Goal: Transaction & Acquisition: Purchase product/service

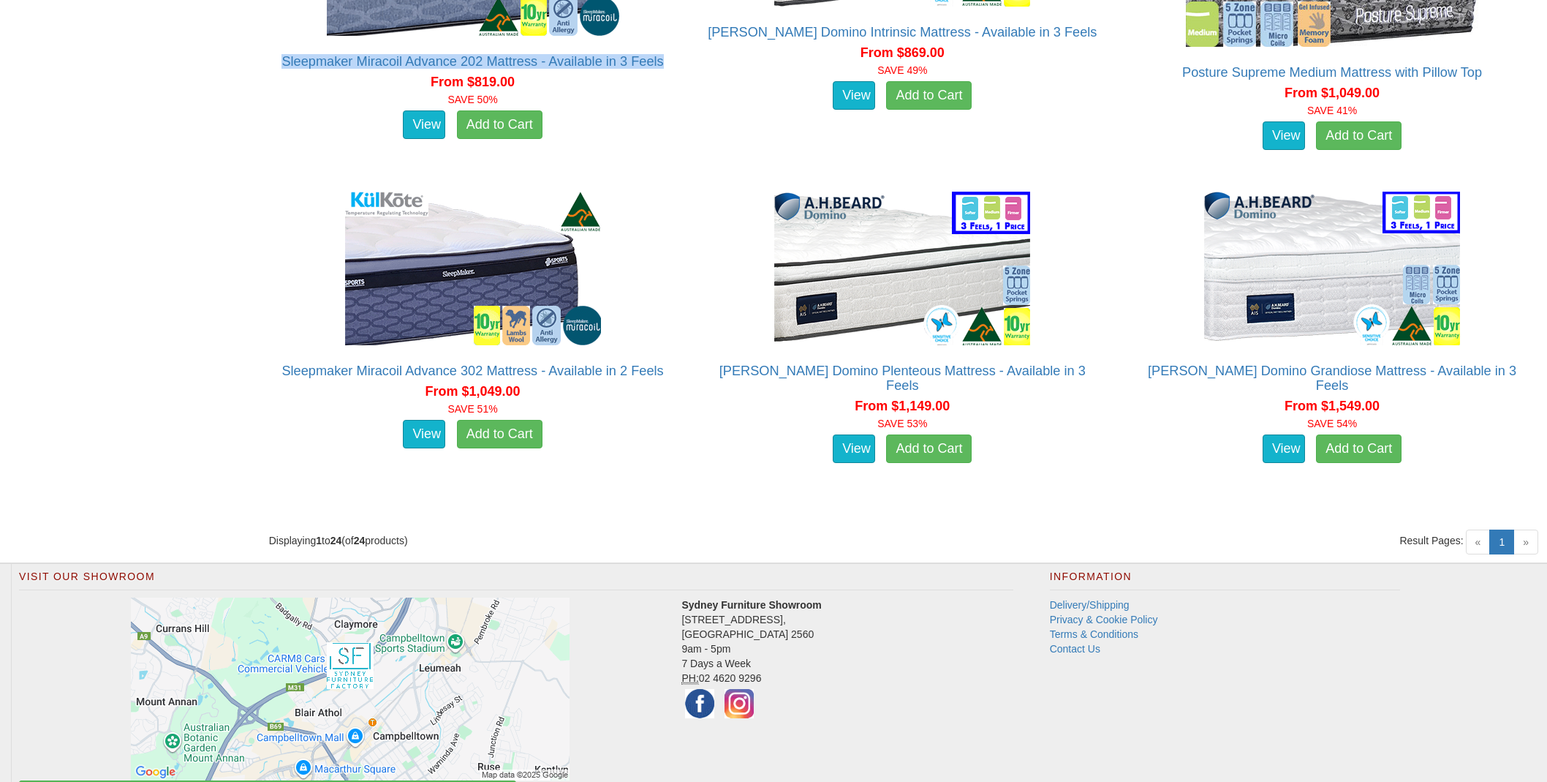
scroll to position [3009, 0]
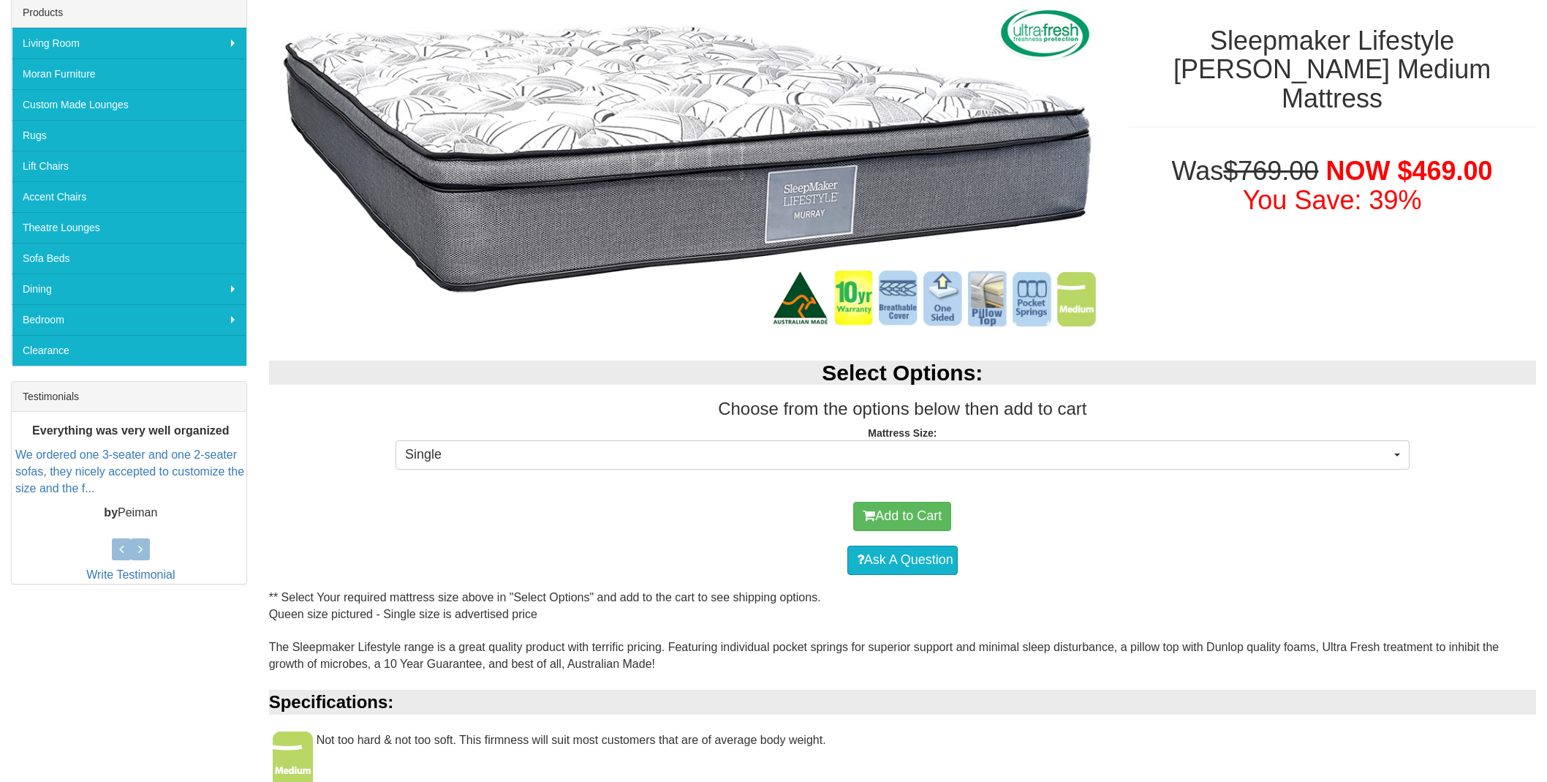
scroll to position [279, 0]
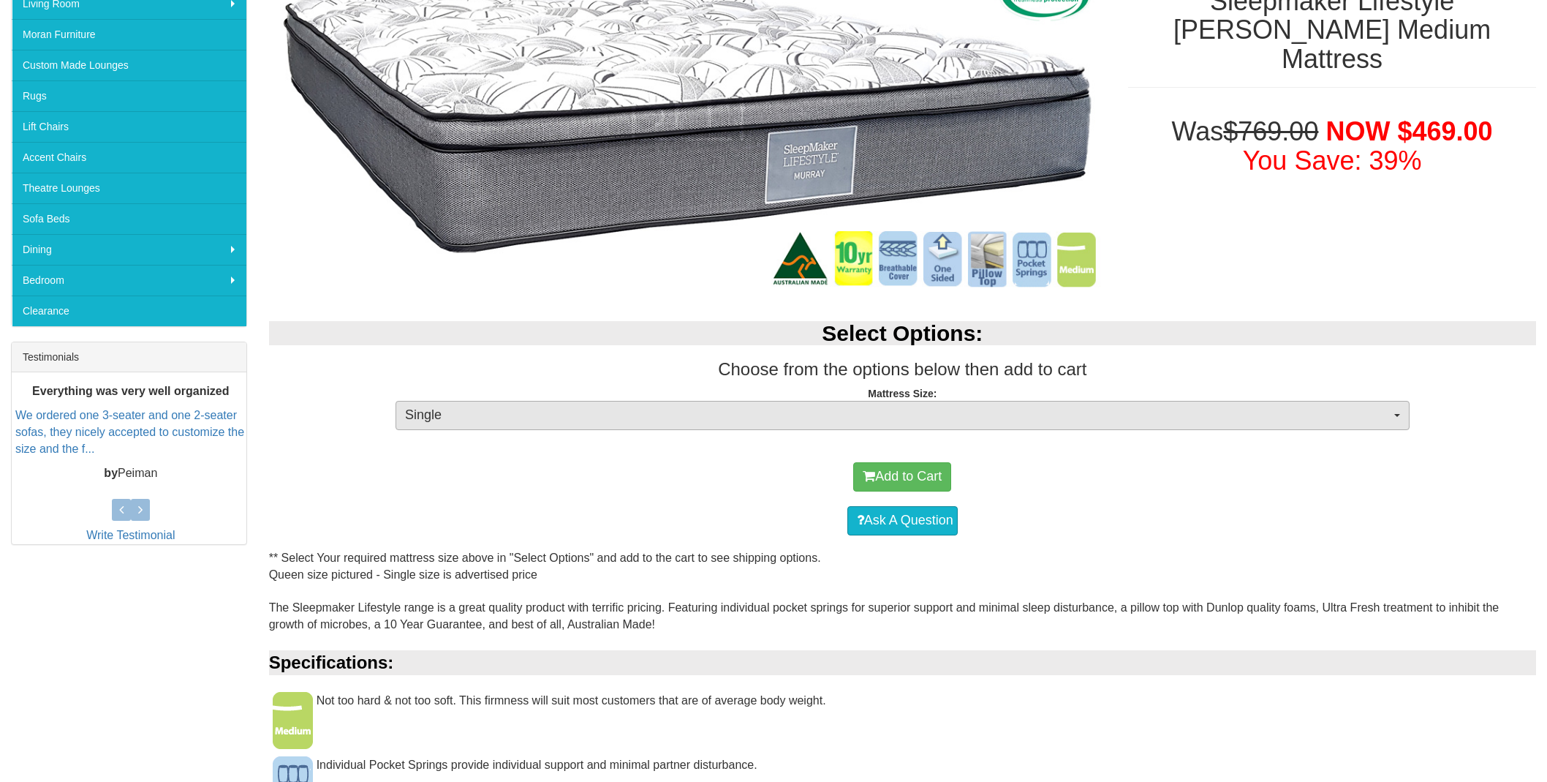
click at [1393, 410] on button "Single" at bounding box center [903, 415] width 1014 height 29
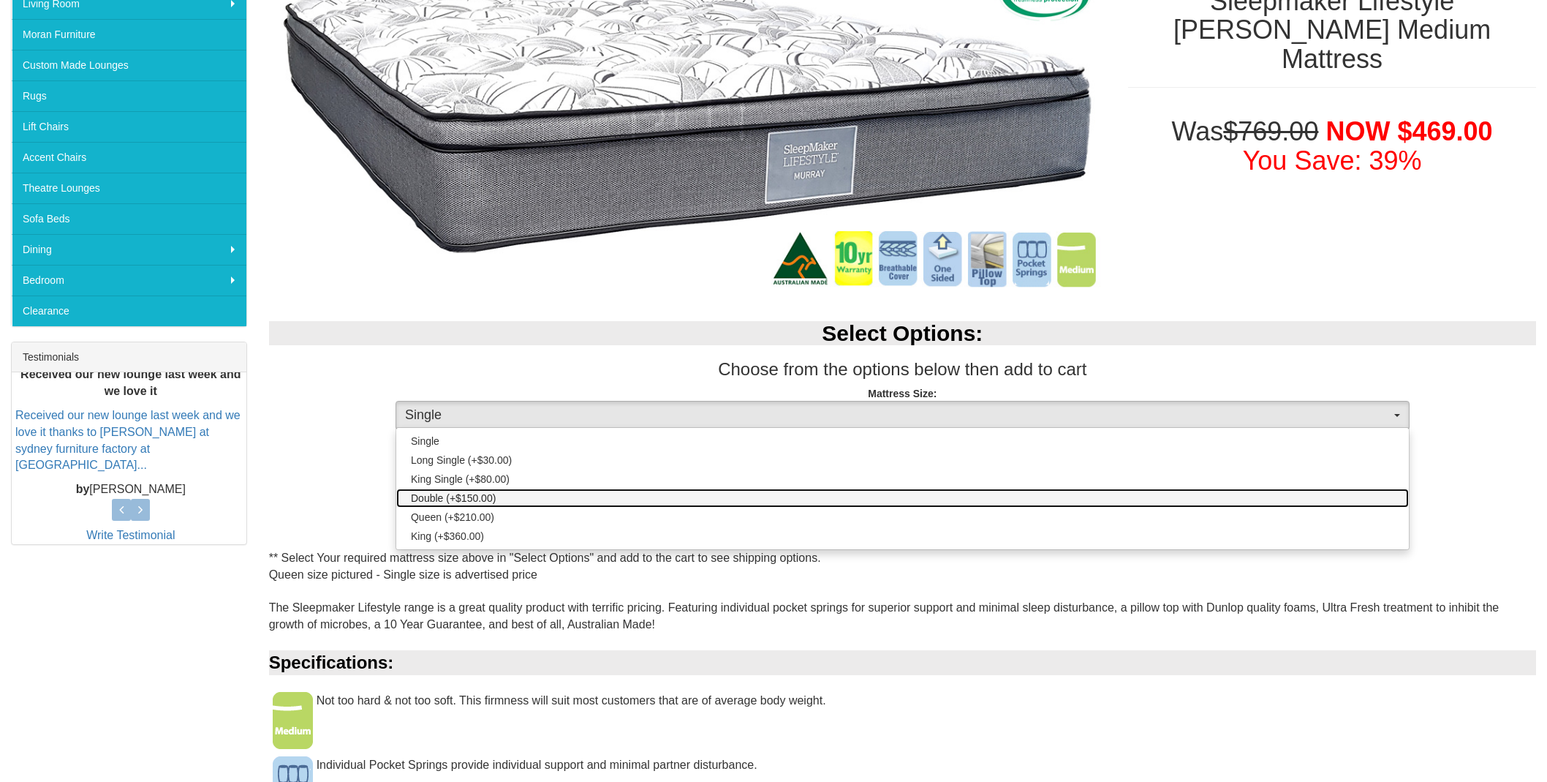
click at [442, 493] on span "Double (+$150.00)" at bounding box center [453, 498] width 85 height 15
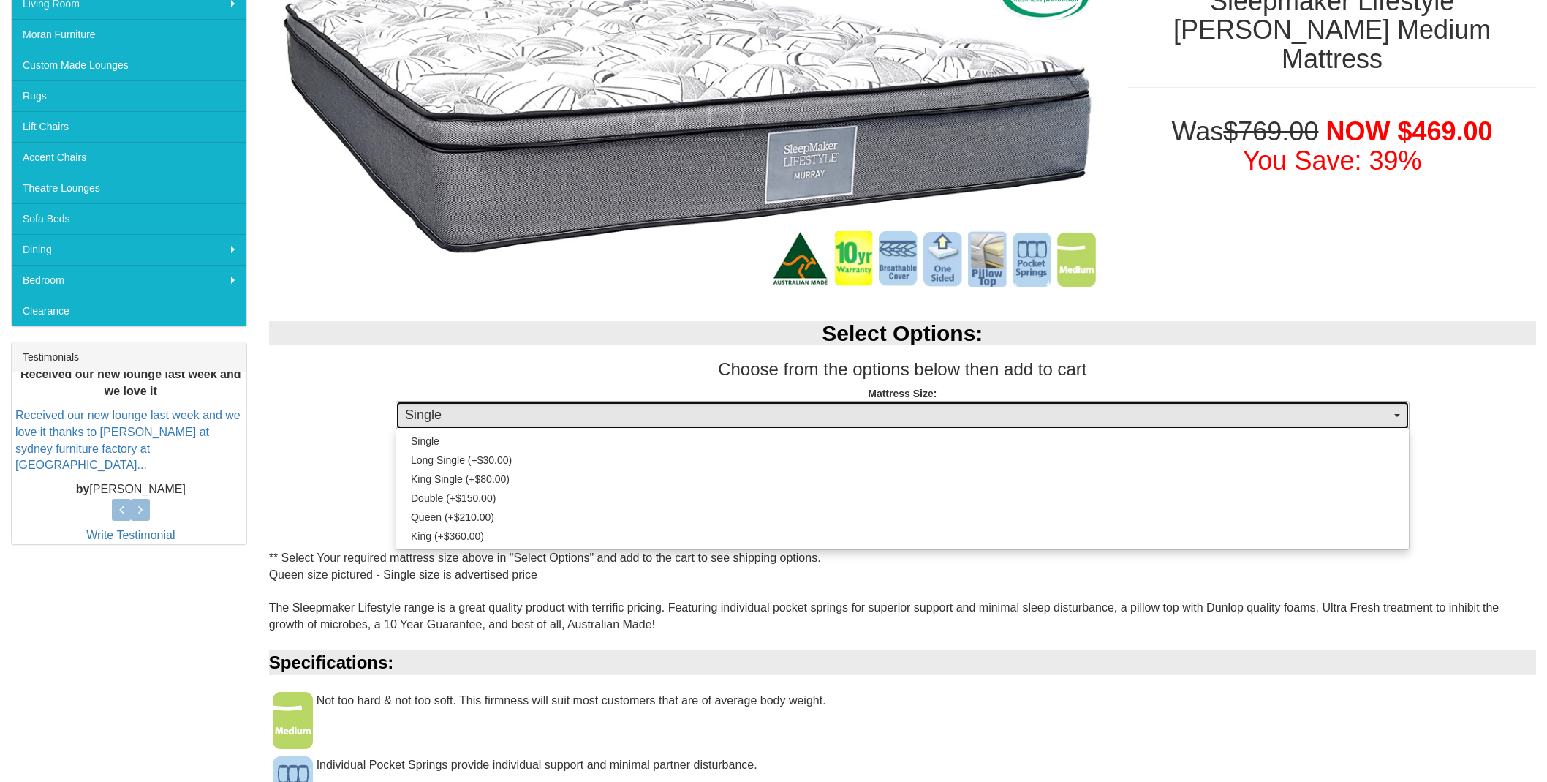
select select "188"
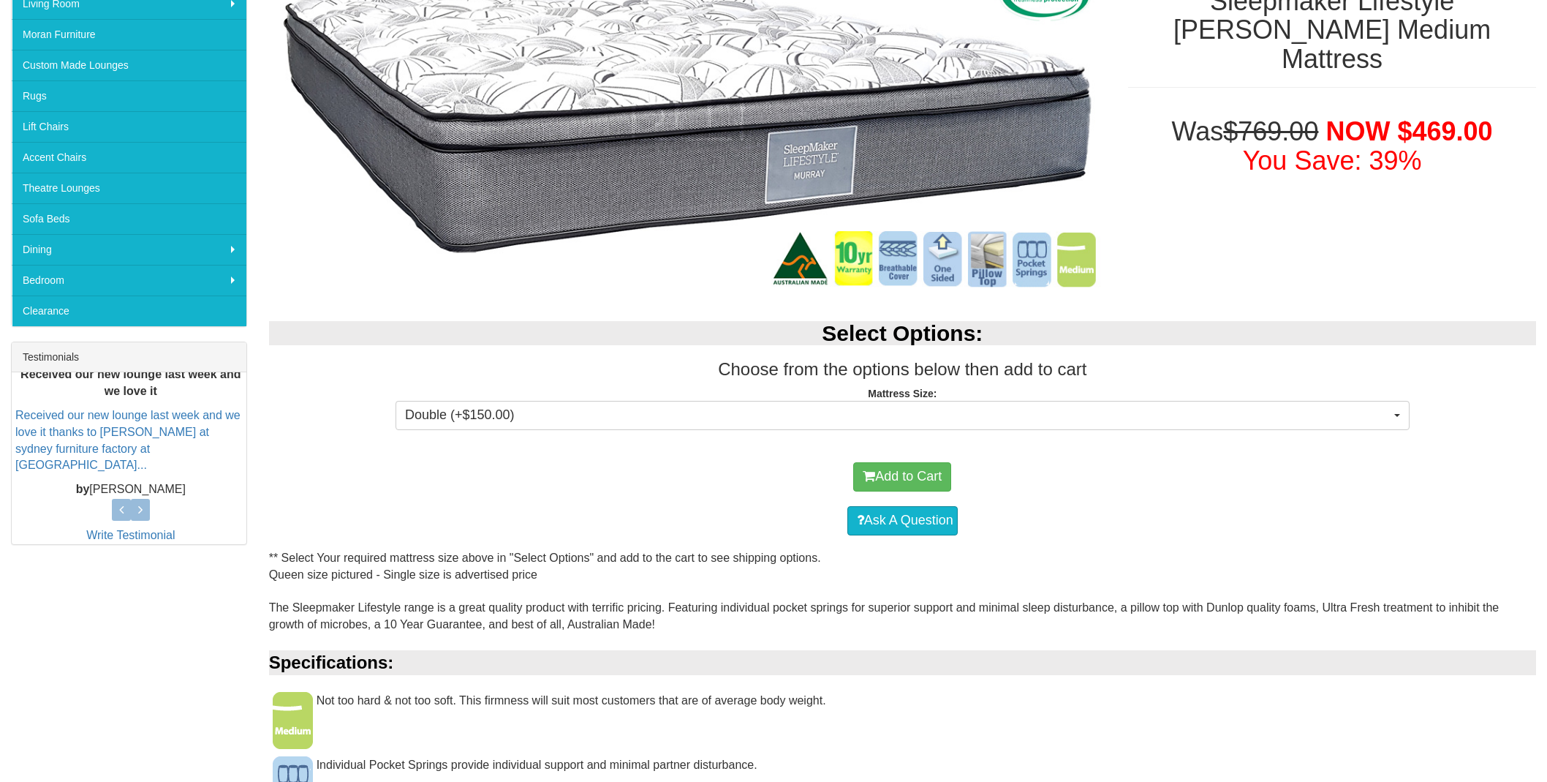
click at [681, 486] on div "Add to Cart" at bounding box center [902, 477] width 1253 height 44
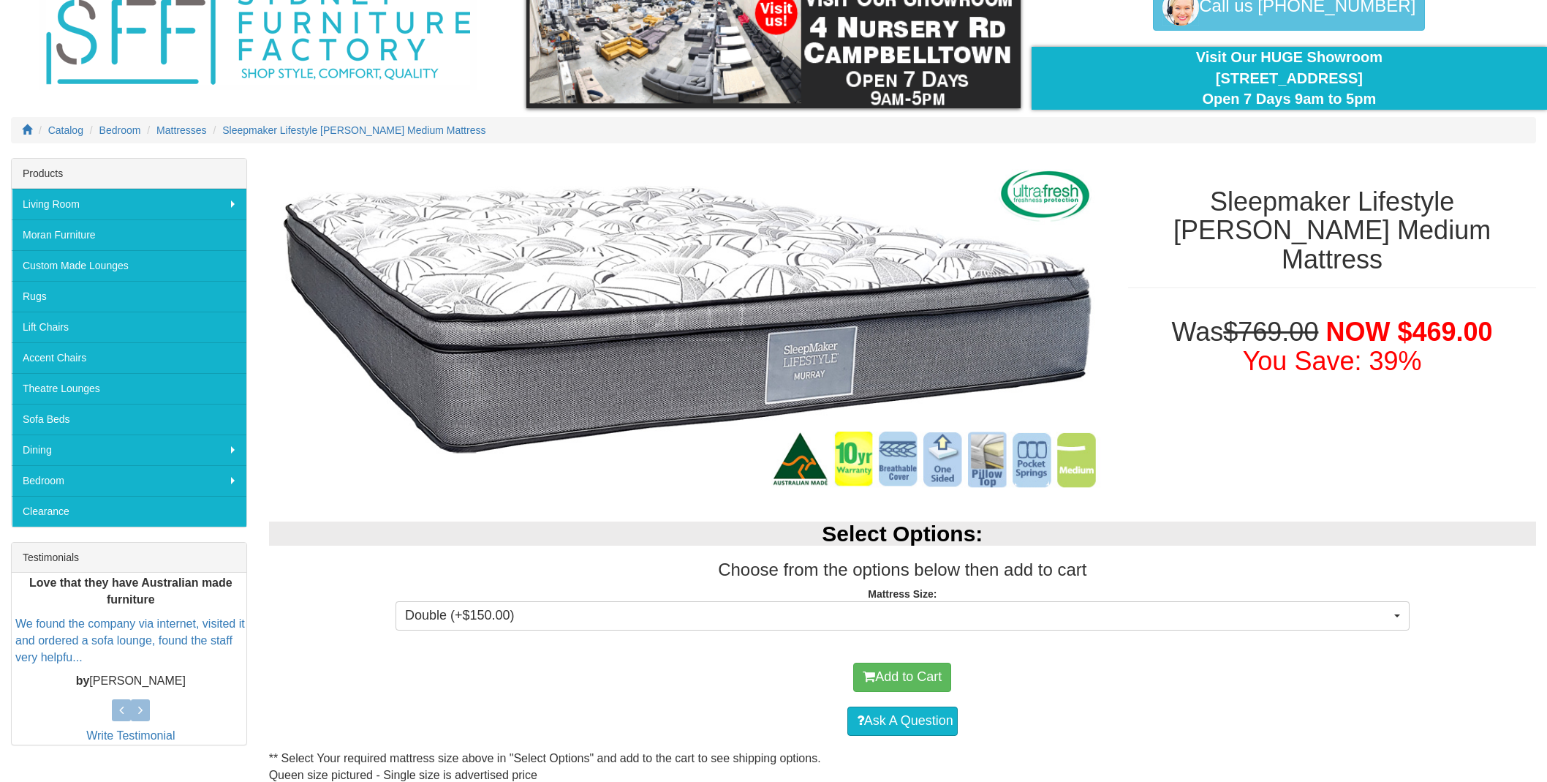
scroll to position [78, 0]
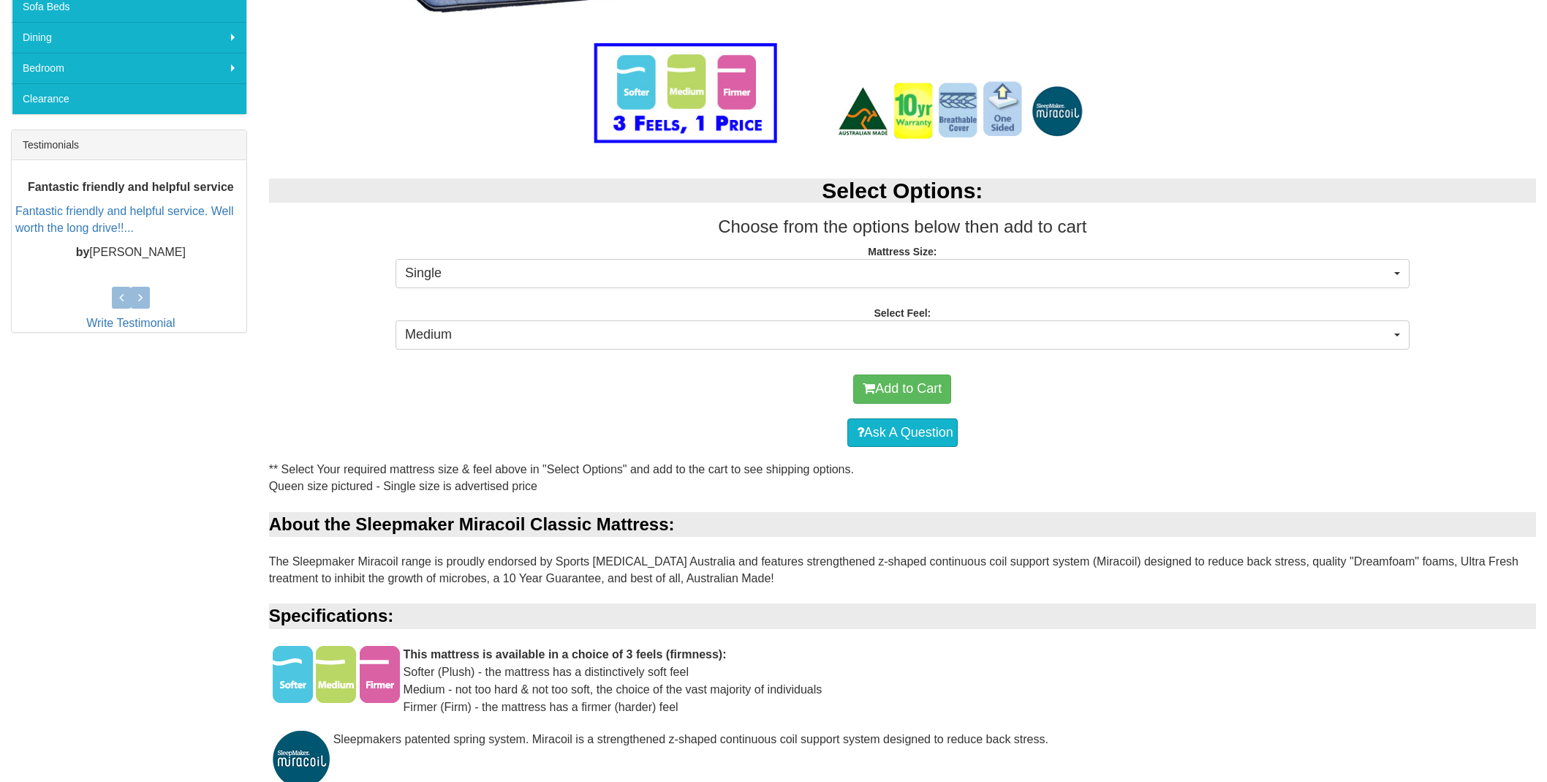
scroll to position [494, 0]
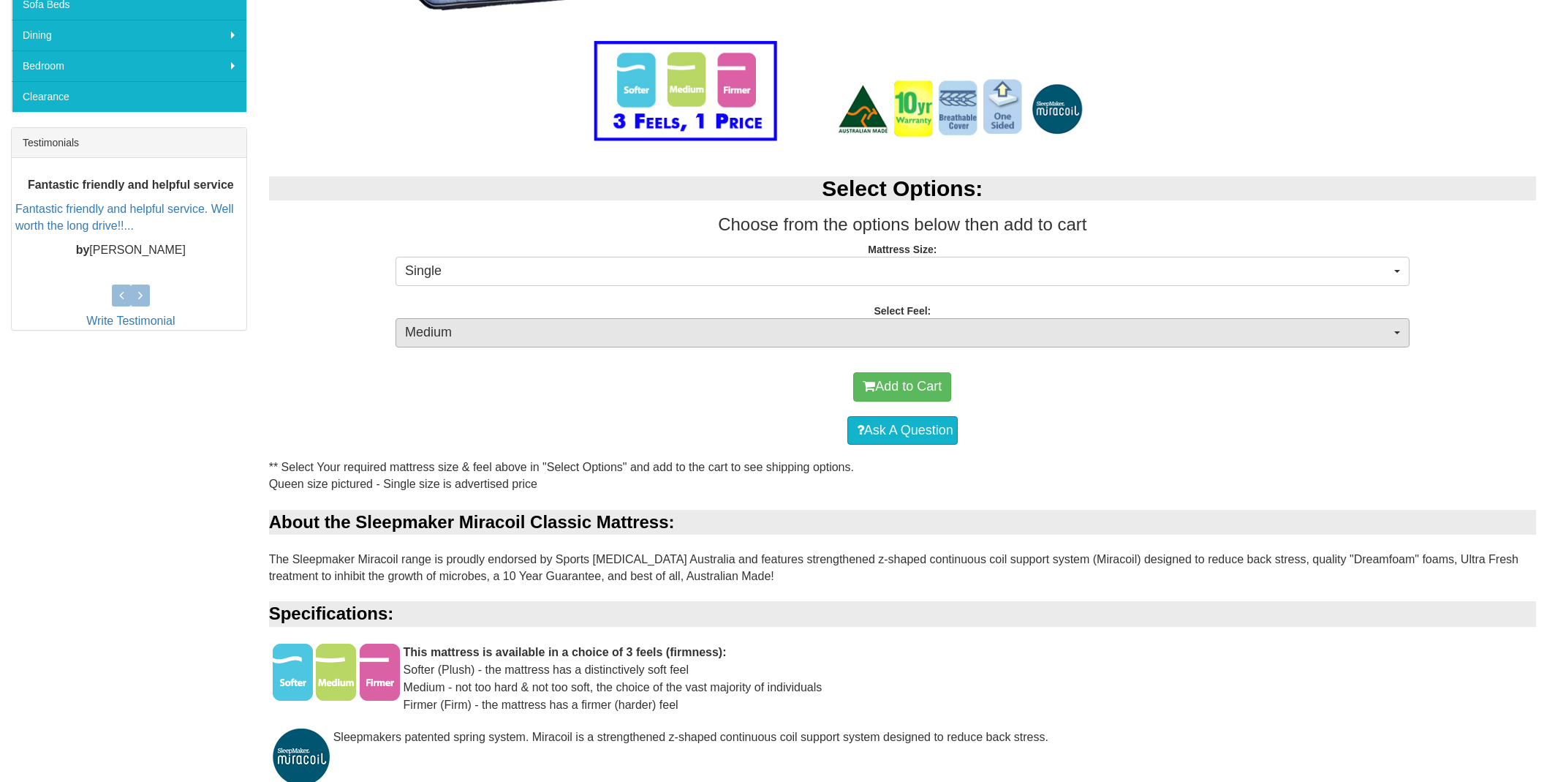
click at [1177, 327] on span "Medium" at bounding box center [898, 332] width 986 height 19
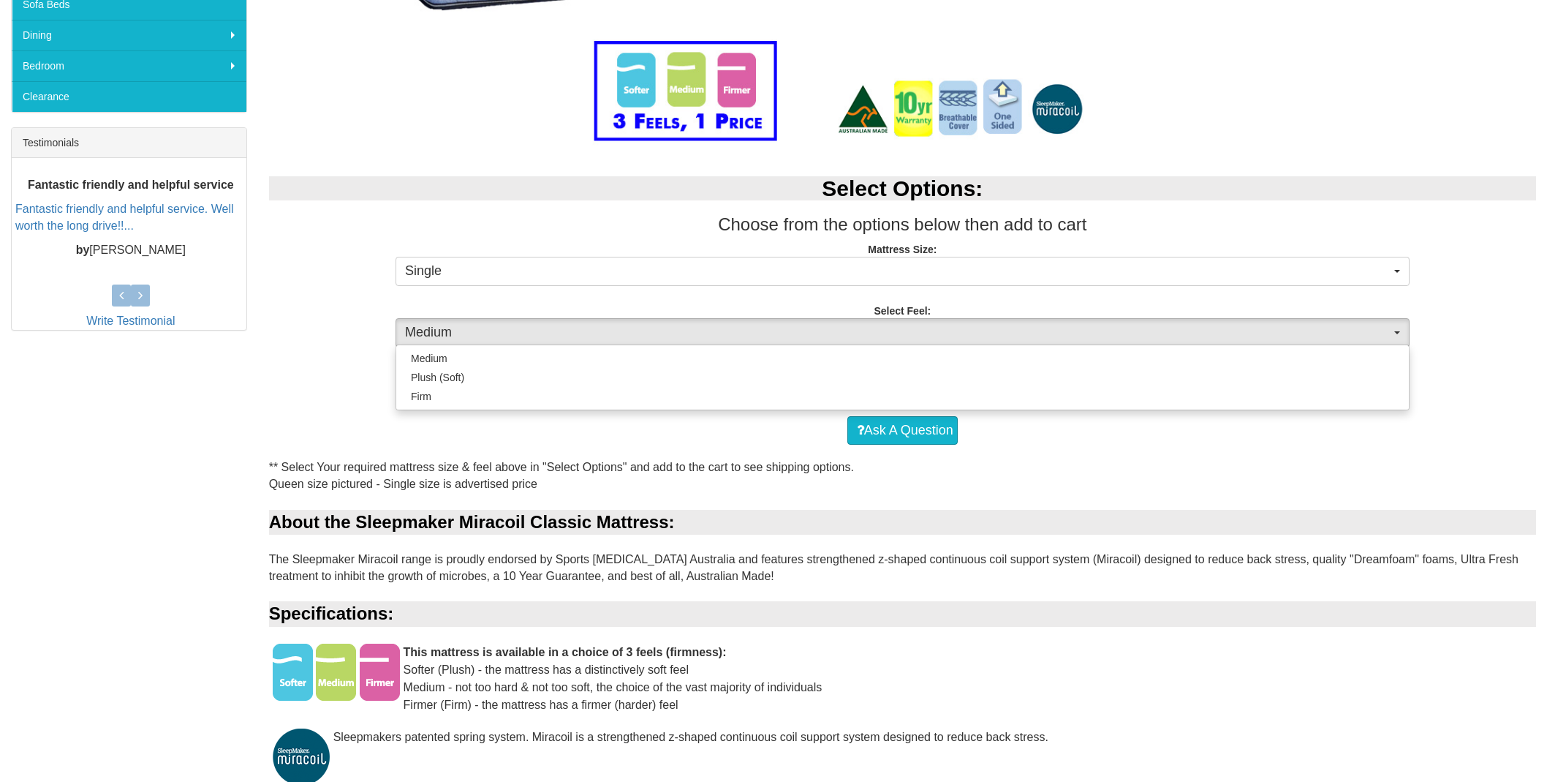
click at [1177, 327] on span "Medium" at bounding box center [898, 332] width 986 height 19
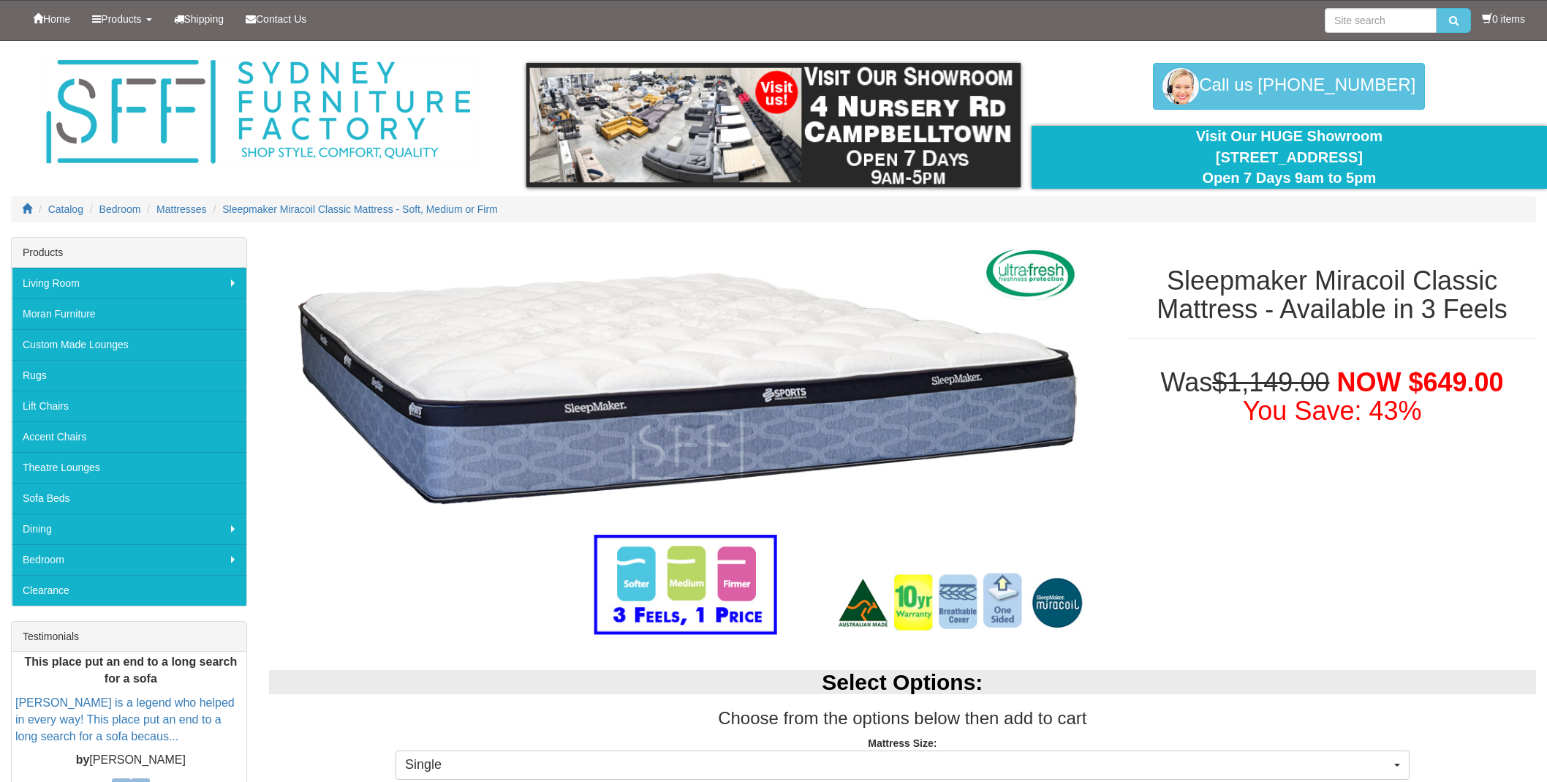
scroll to position [0, 0]
drag, startPoint x: 1165, startPoint y: 279, endPoint x: 1411, endPoint y: 277, distance: 245.7
click at [1411, 277] on h1 "Sleepmaker Miracoil Classic Mattress - Available in 3 Feels" at bounding box center [1332, 295] width 408 height 58
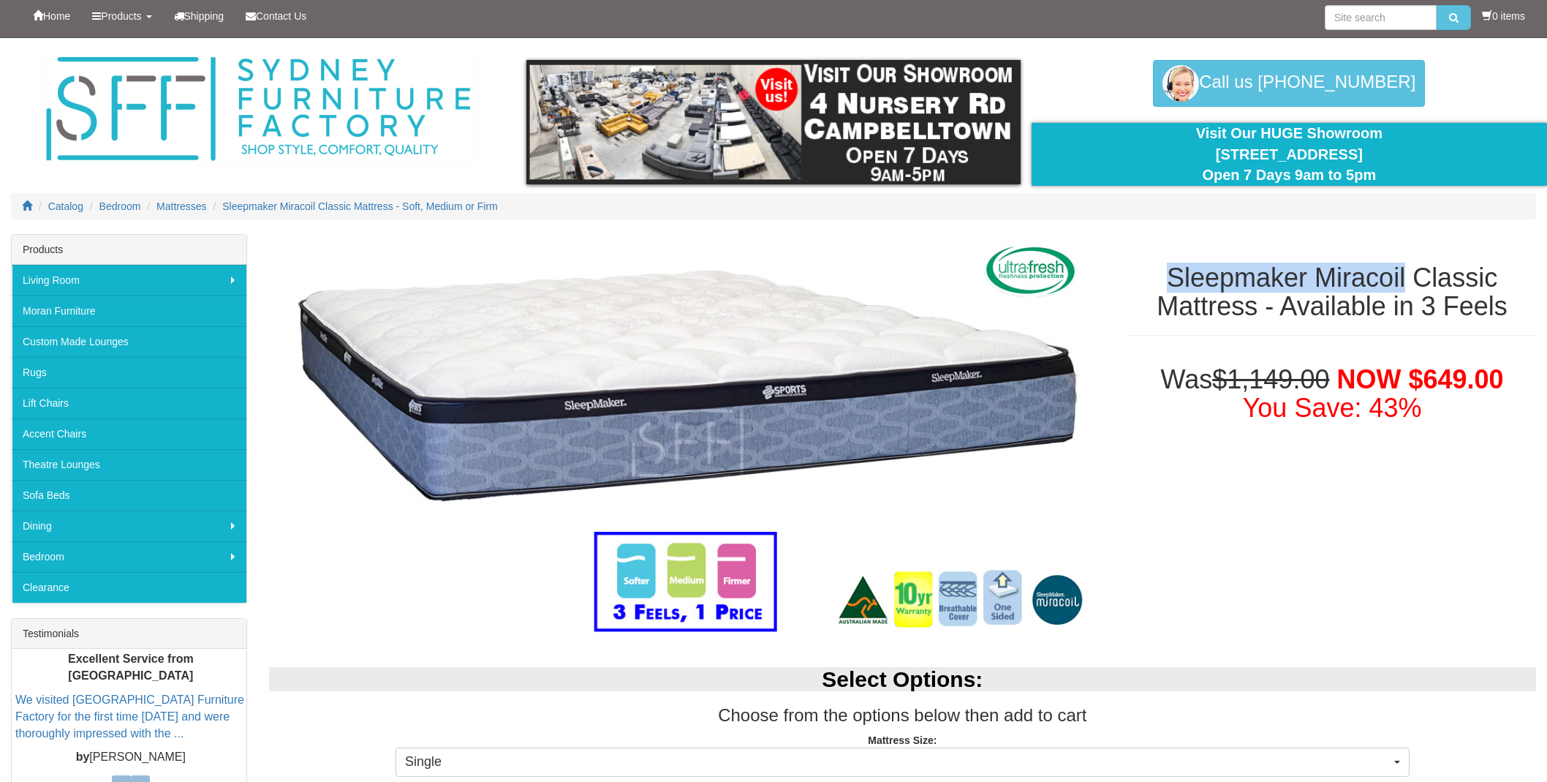
scroll to position [2, 0]
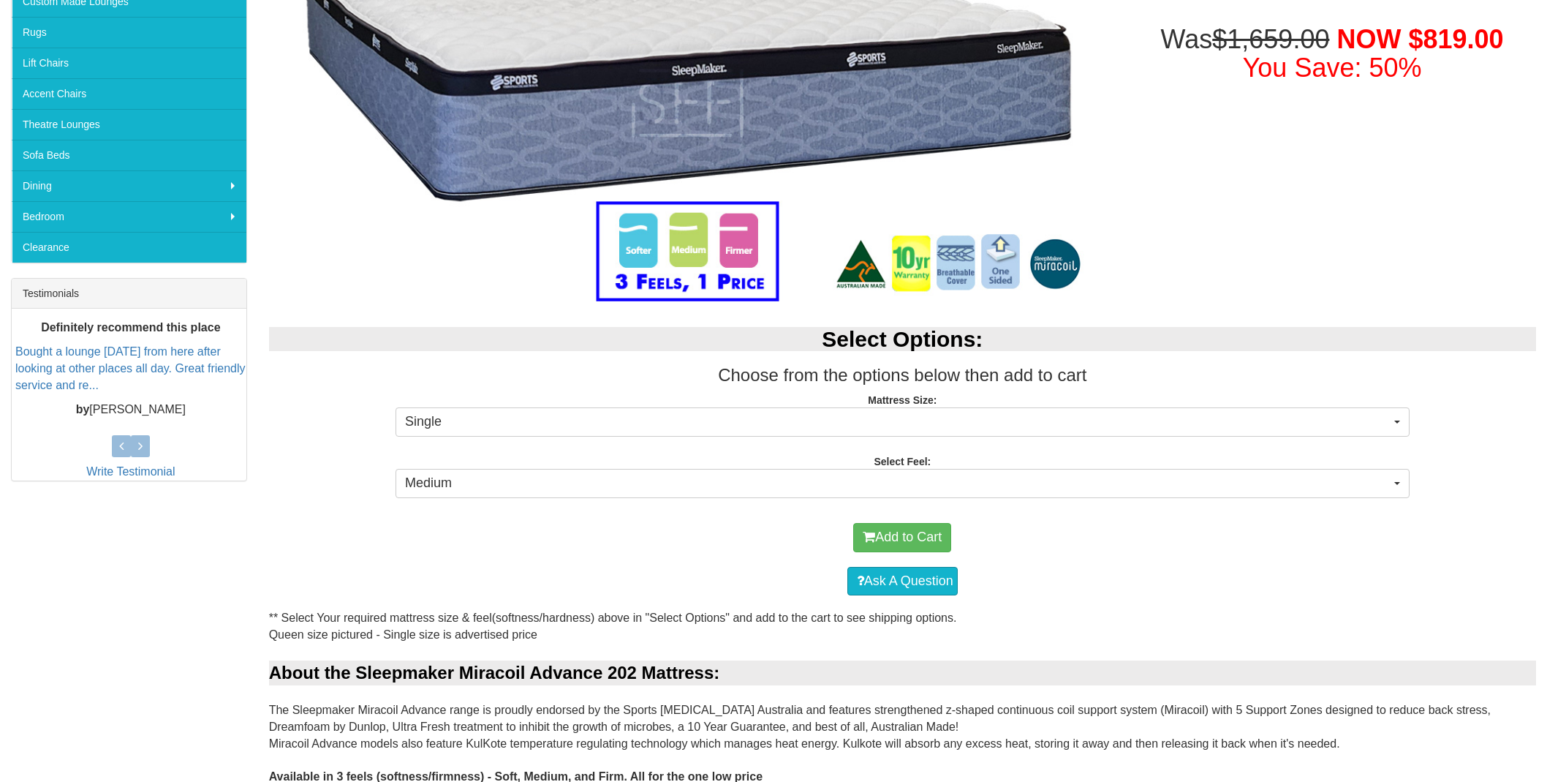
scroll to position [347, 0]
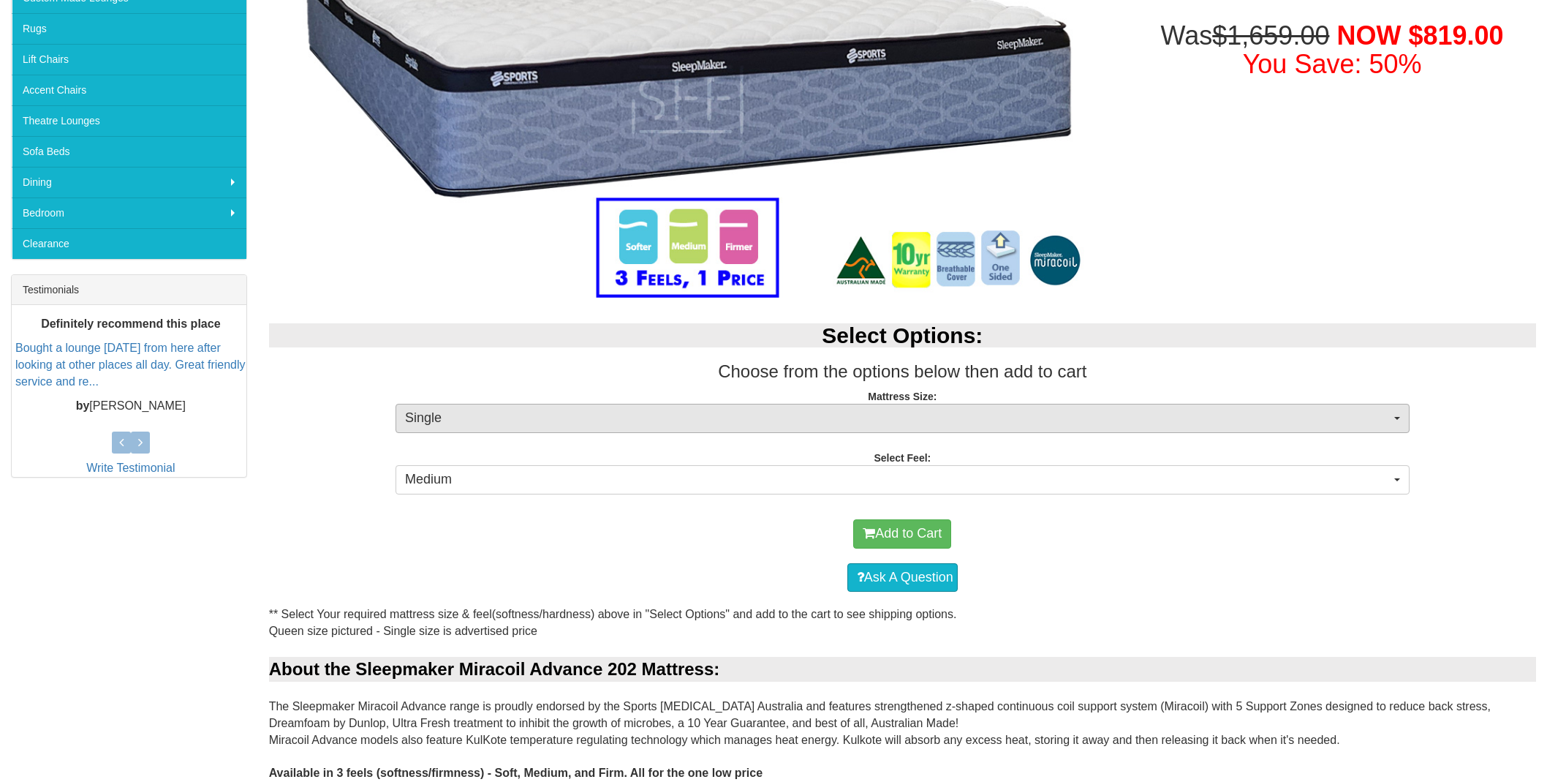
click at [828, 421] on span "Single" at bounding box center [898, 418] width 986 height 19
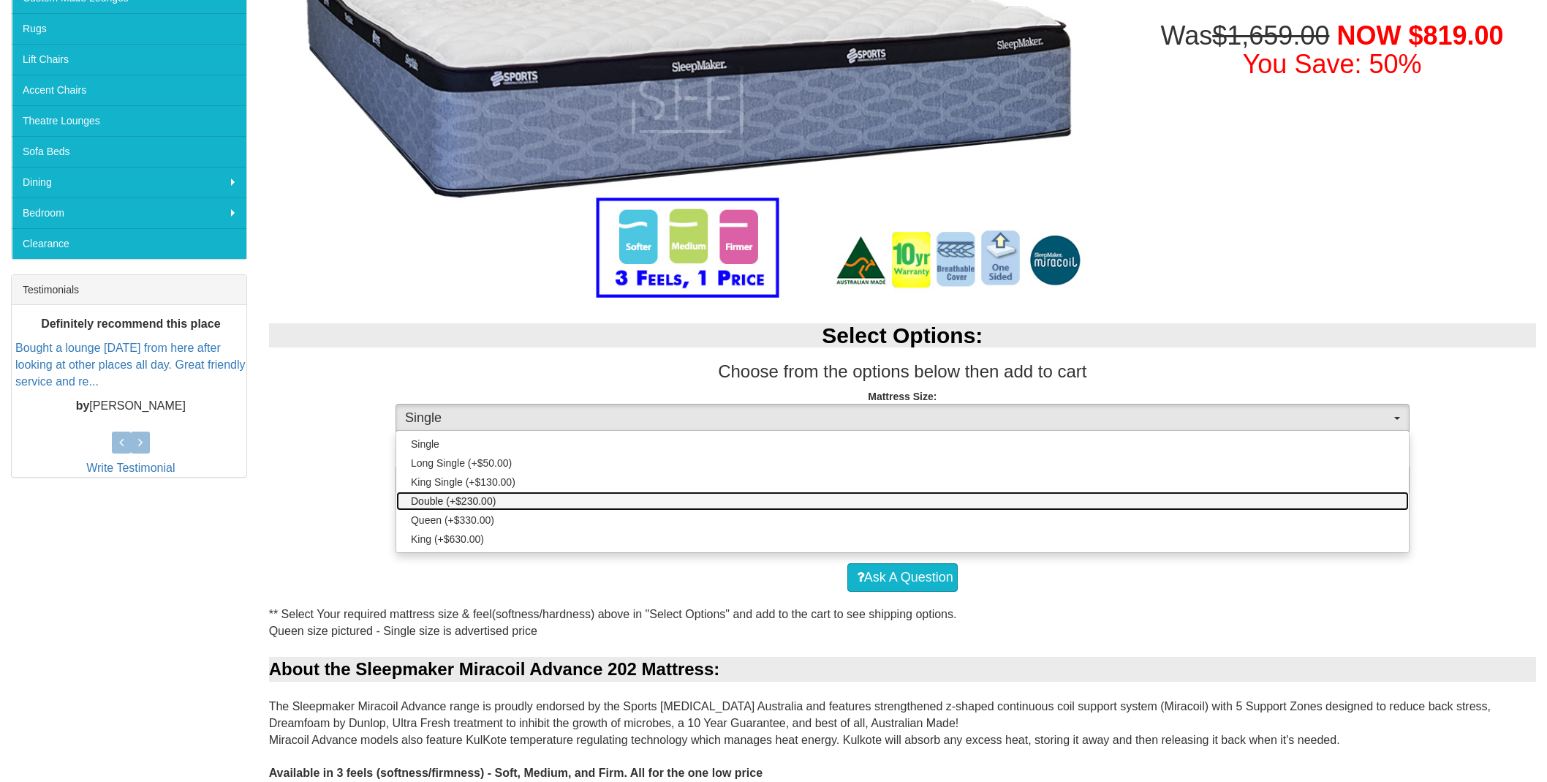
click at [454, 498] on span "Double (+$230.00)" at bounding box center [453, 501] width 85 height 15
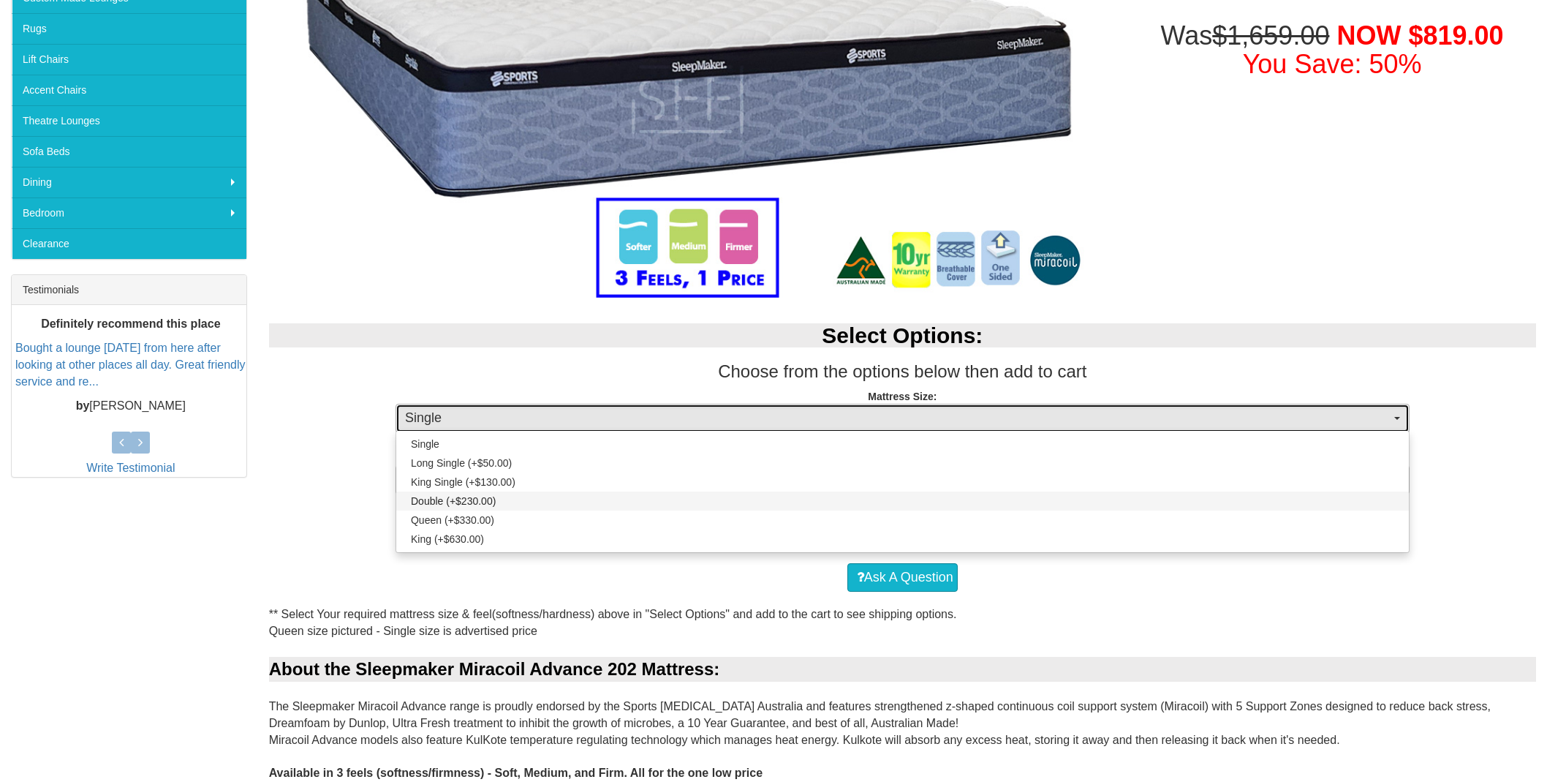
select select "188"
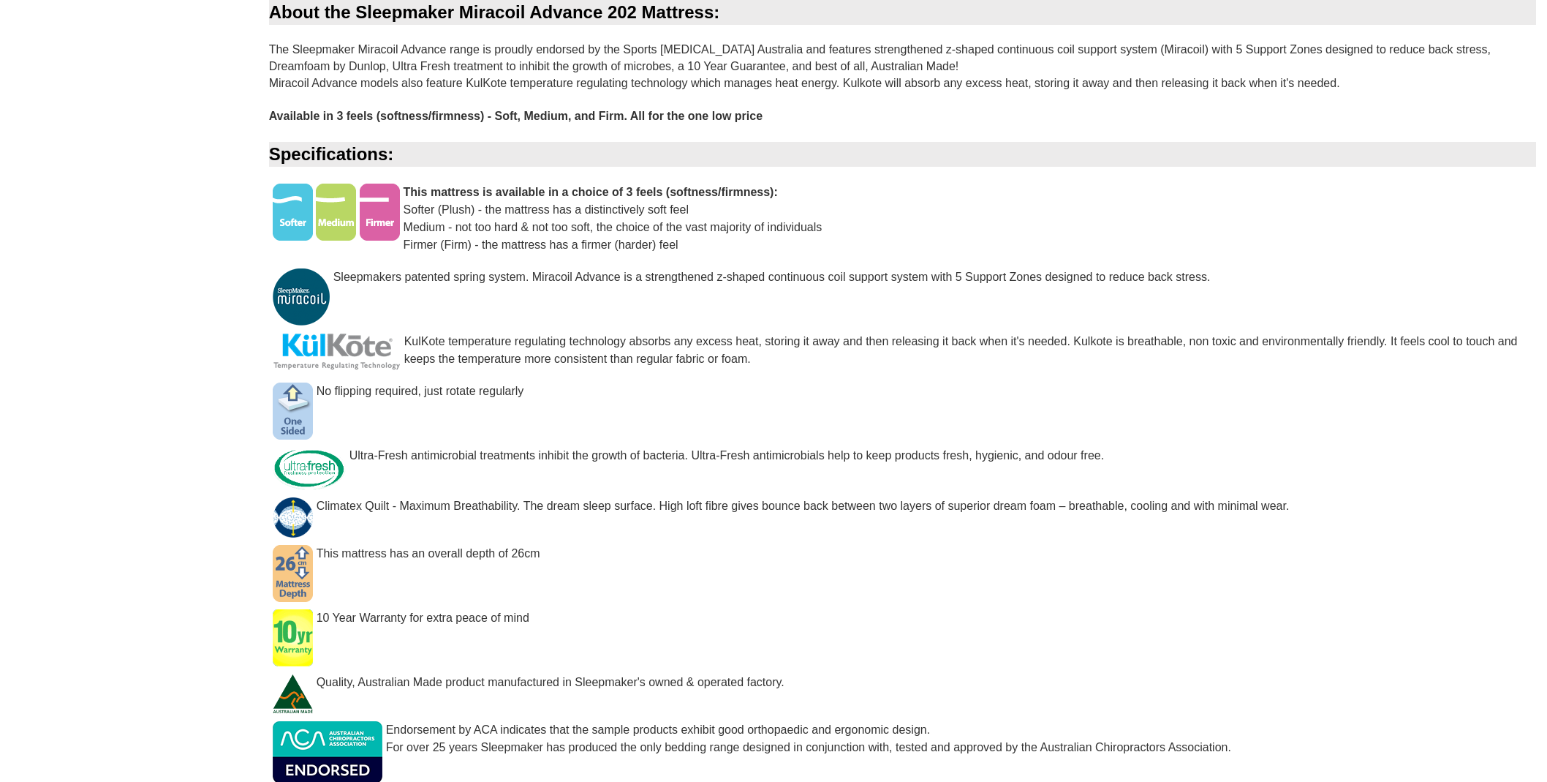
scroll to position [1004, 0]
